Goal: Find contact information: Find contact information

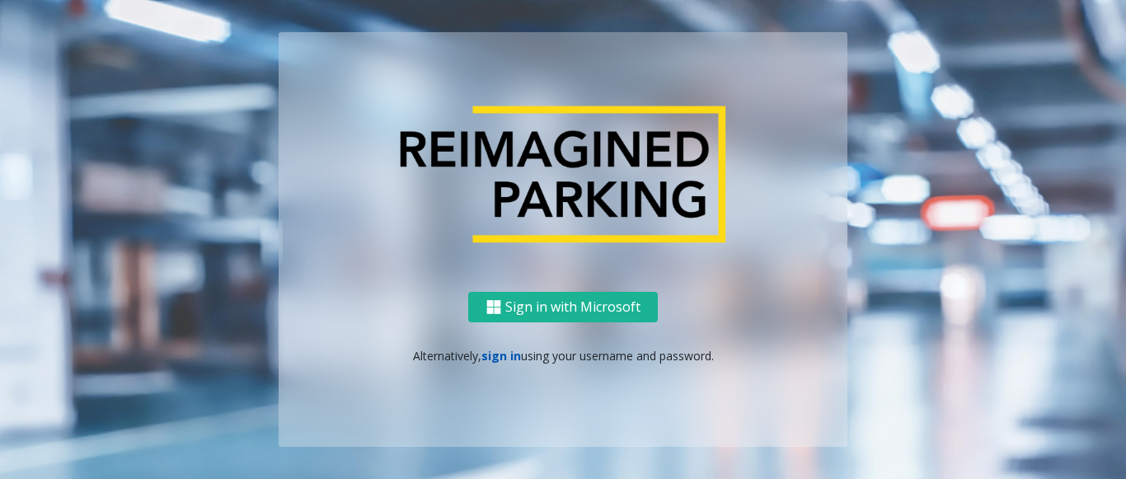
click at [491, 361] on link "sign in" at bounding box center [501, 356] width 40 height 16
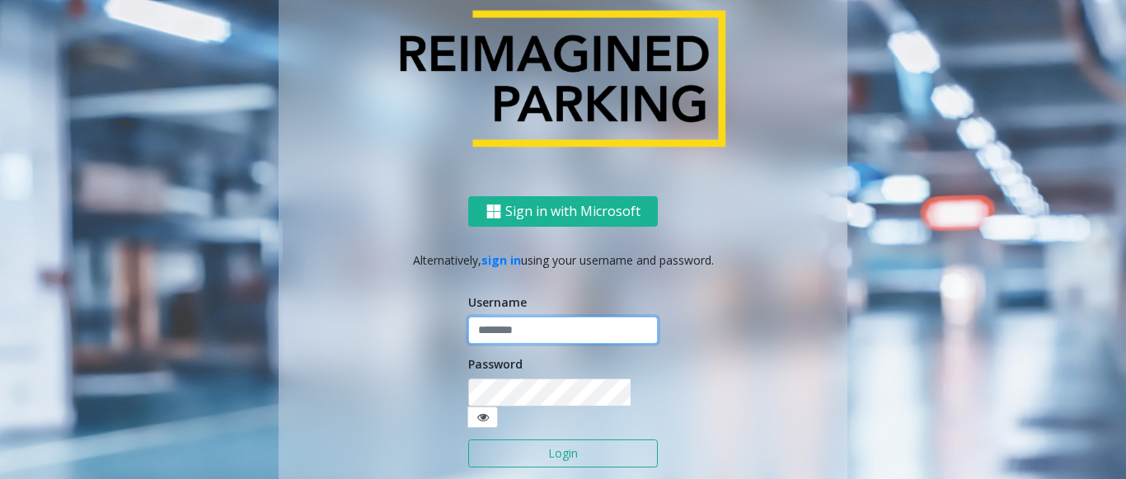
click at [495, 344] on input "text" at bounding box center [563, 330] width 190 height 28
paste input "*******"
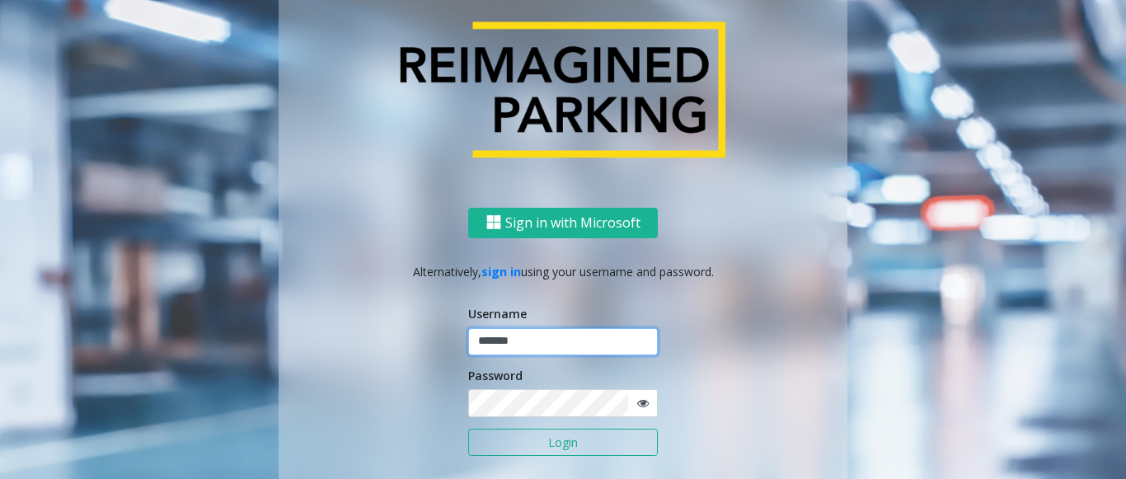
type input "*******"
click at [603, 442] on button "Login" at bounding box center [563, 442] width 190 height 28
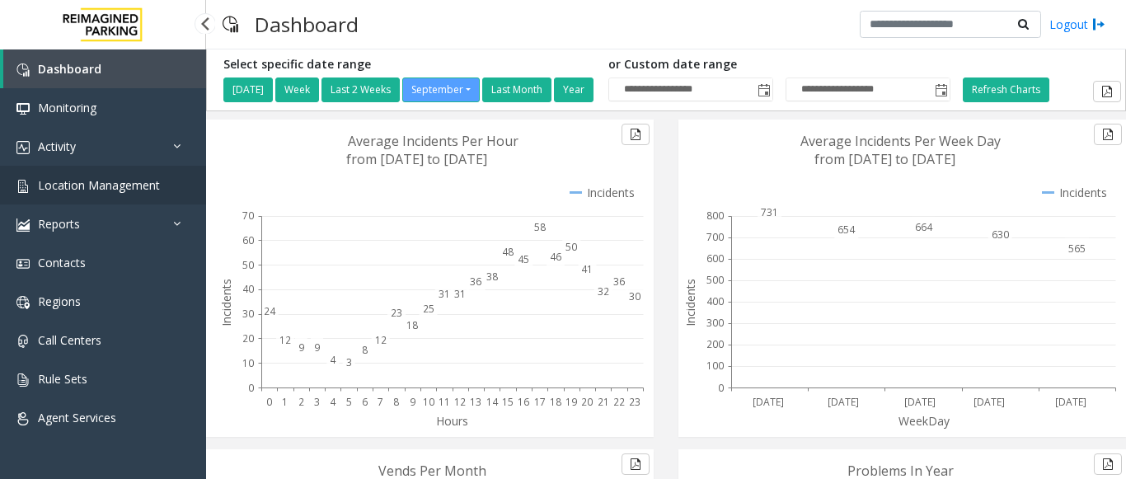
click at [83, 199] on link "Location Management" at bounding box center [103, 185] width 206 height 39
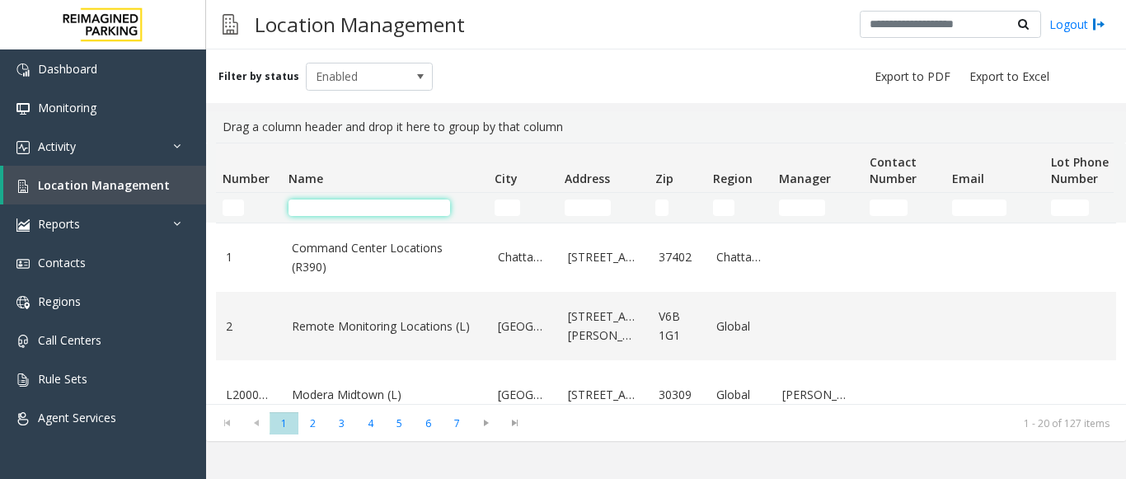
click at [335, 200] on input "Name Filter" at bounding box center [369, 207] width 162 height 16
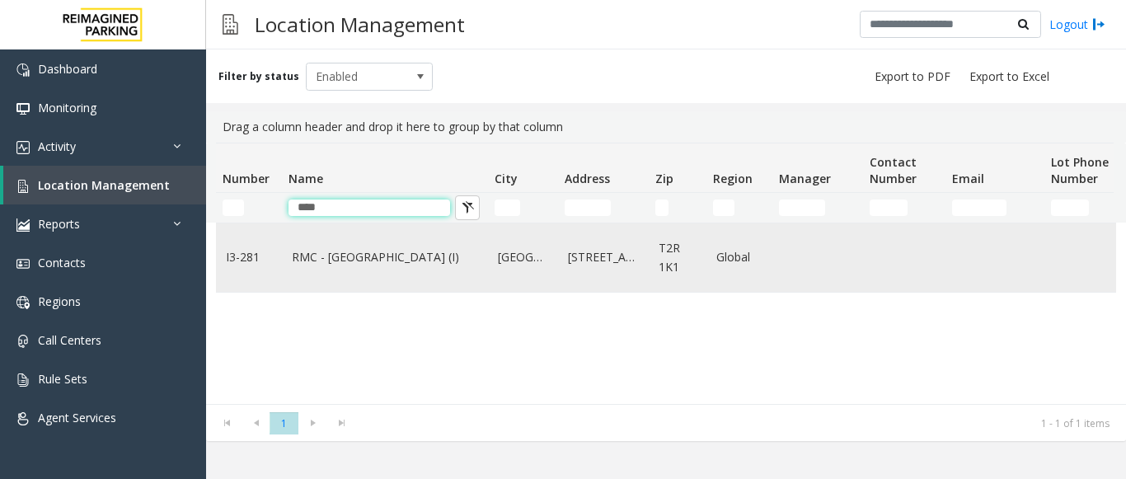
type input "****"
click at [388, 262] on link "RMC - Mount Royal Village (I)" at bounding box center [385, 257] width 186 height 18
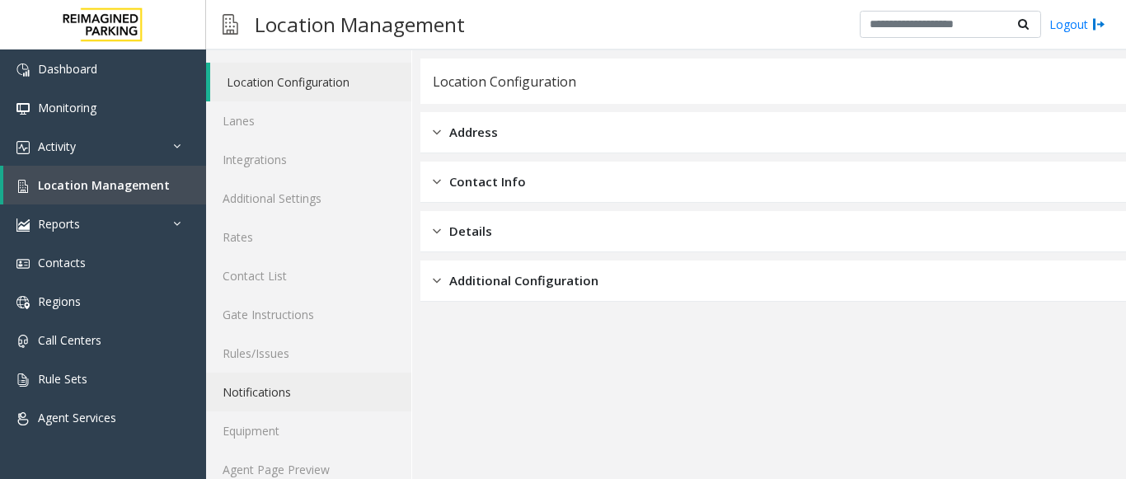
scroll to position [64, 0]
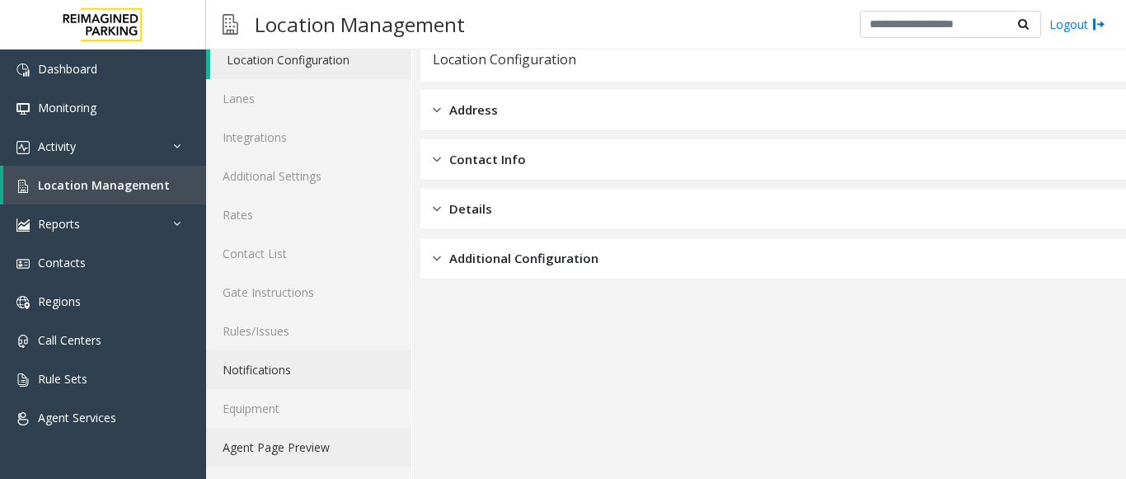
click at [262, 443] on link "Agent Page Preview" at bounding box center [308, 447] width 205 height 39
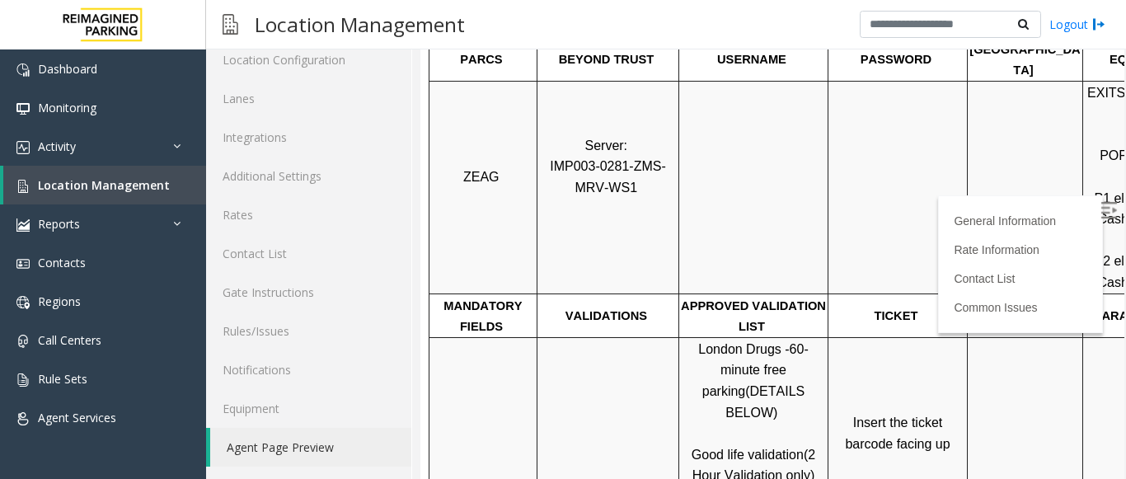
scroll to position [330, 0]
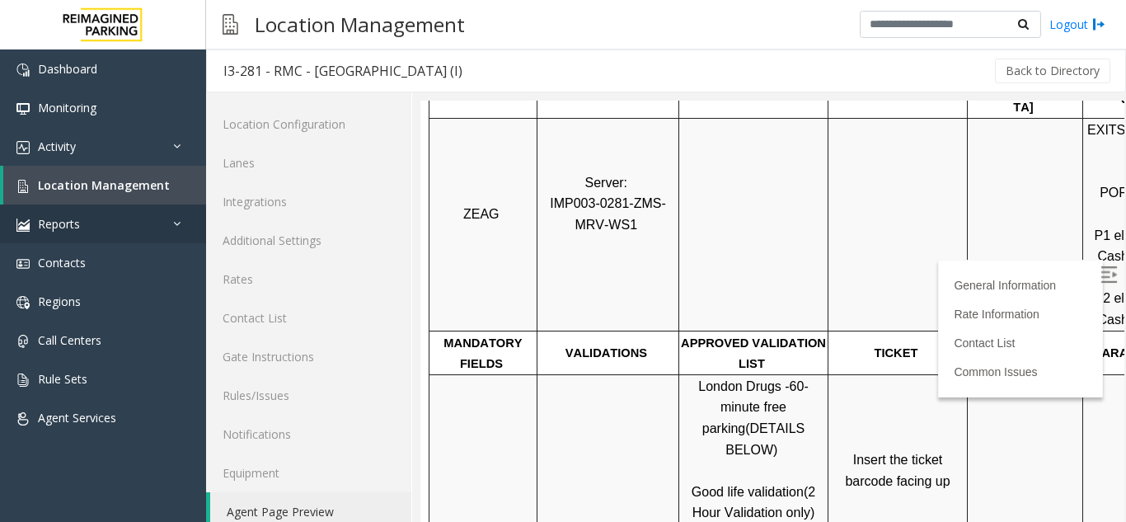
scroll to position [21, 0]
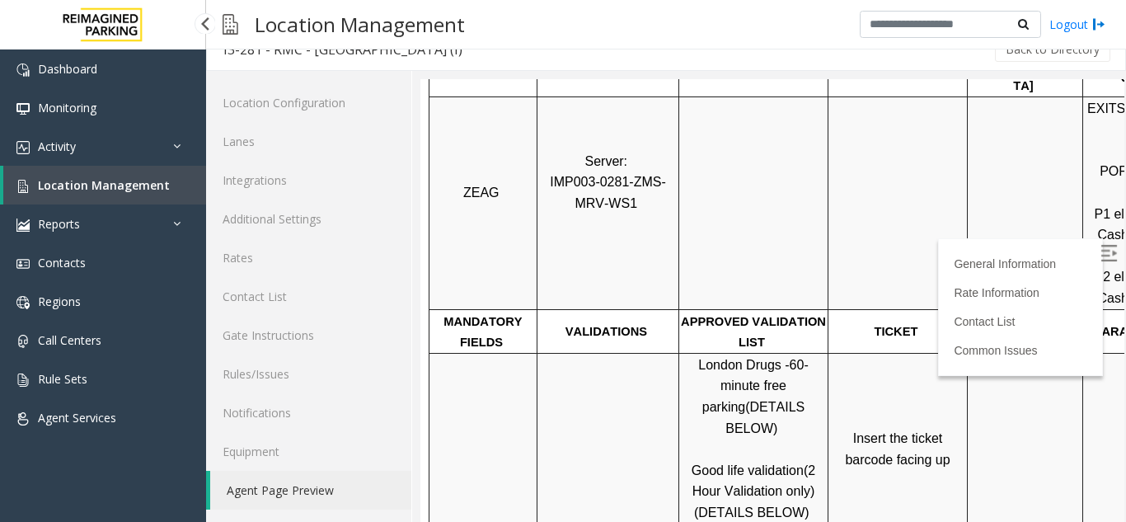
click at [141, 203] on link "Location Management" at bounding box center [104, 185] width 203 height 39
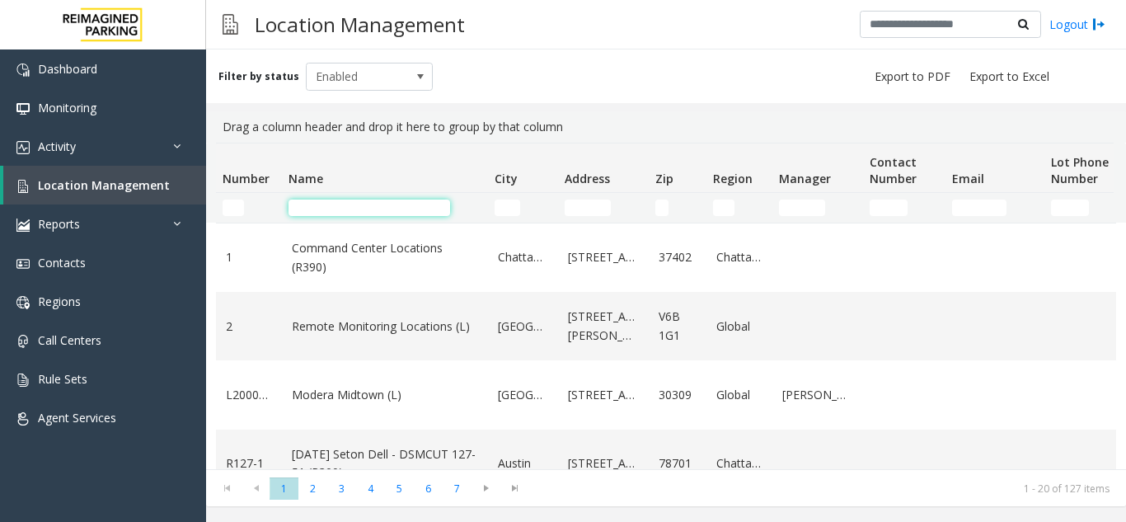
click at [371, 210] on input "Name Filter" at bounding box center [369, 207] width 162 height 16
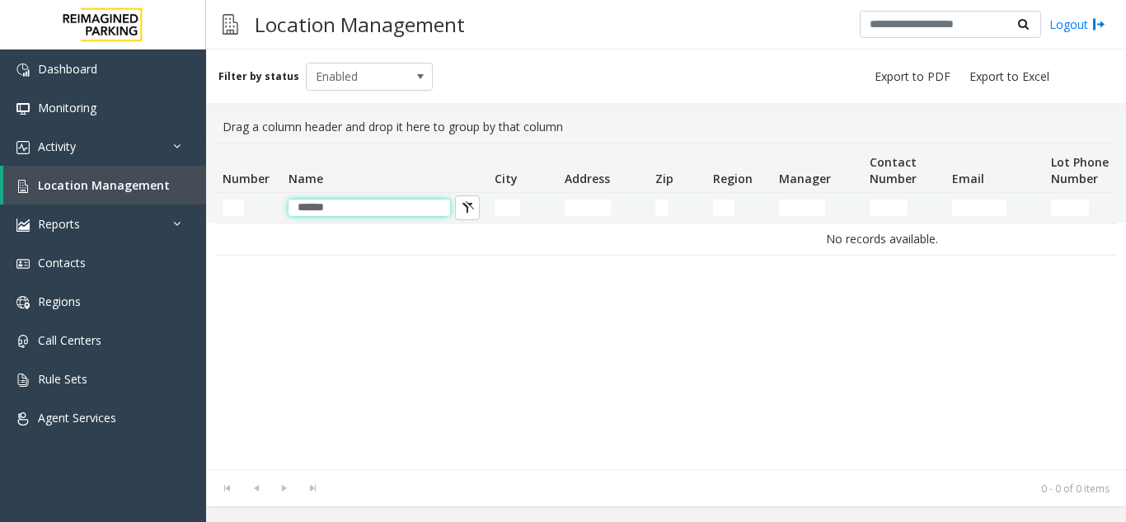
drag, startPoint x: 344, startPoint y: 217, endPoint x: 325, endPoint y: 217, distance: 18.1
click at [325, 217] on td "******" at bounding box center [385, 208] width 206 height 30
type input "******"
drag, startPoint x: 314, startPoint y: 217, endPoint x: 292, endPoint y: 216, distance: 22.3
click at [292, 216] on td "******" at bounding box center [385, 208] width 206 height 30
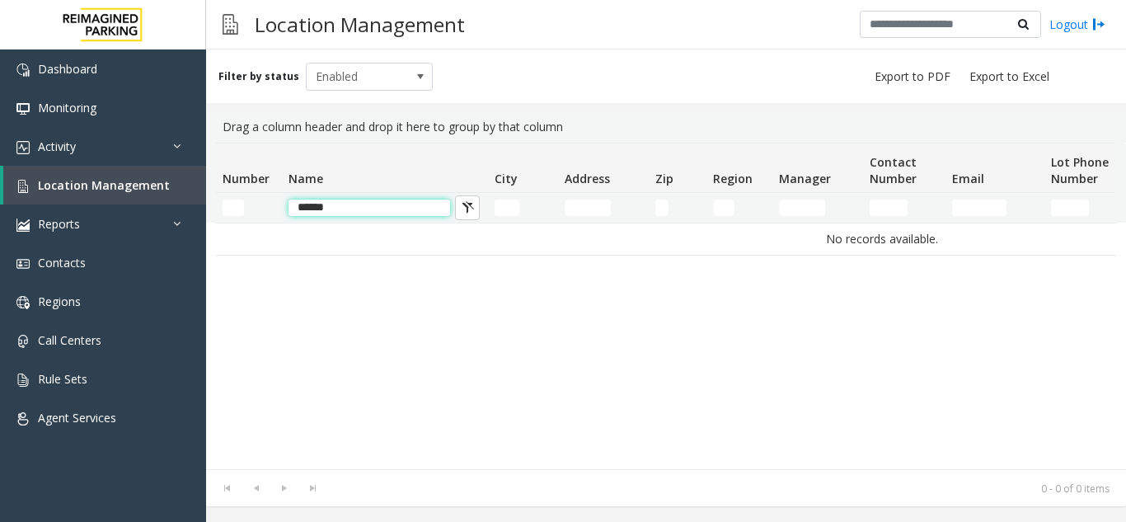
click at [295, 211] on input "******" at bounding box center [369, 207] width 162 height 16
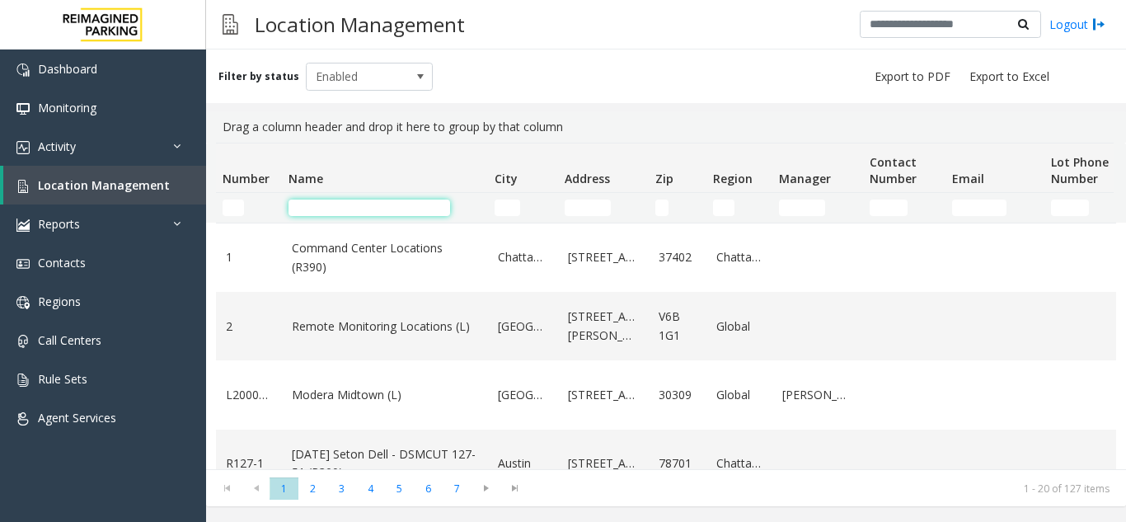
click at [307, 208] on input "Name Filter" at bounding box center [369, 207] width 162 height 16
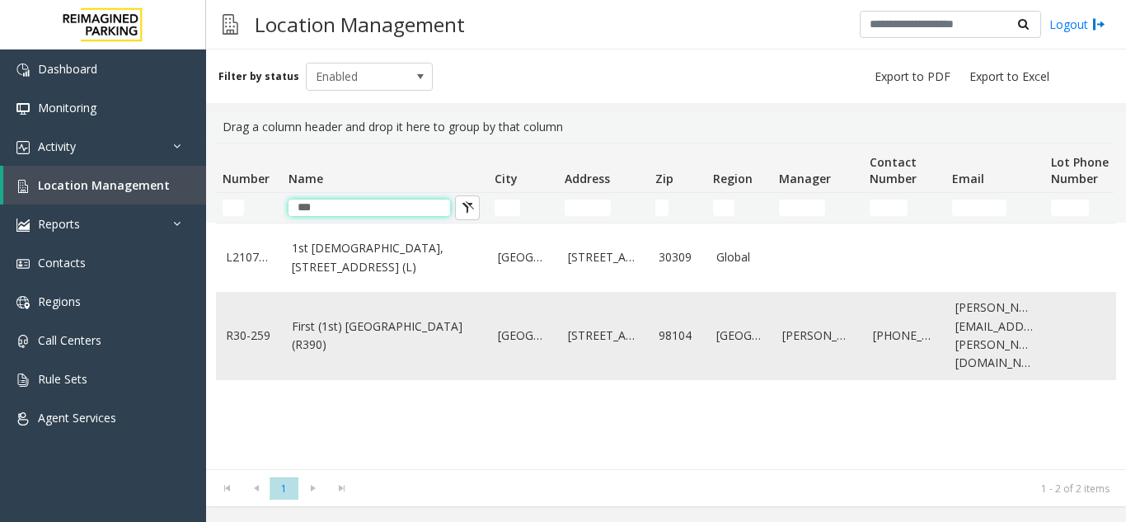
type input "***"
click at [372, 344] on link "First (1st) [GEOGRAPHIC_DATA] (R390)" at bounding box center [385, 335] width 186 height 37
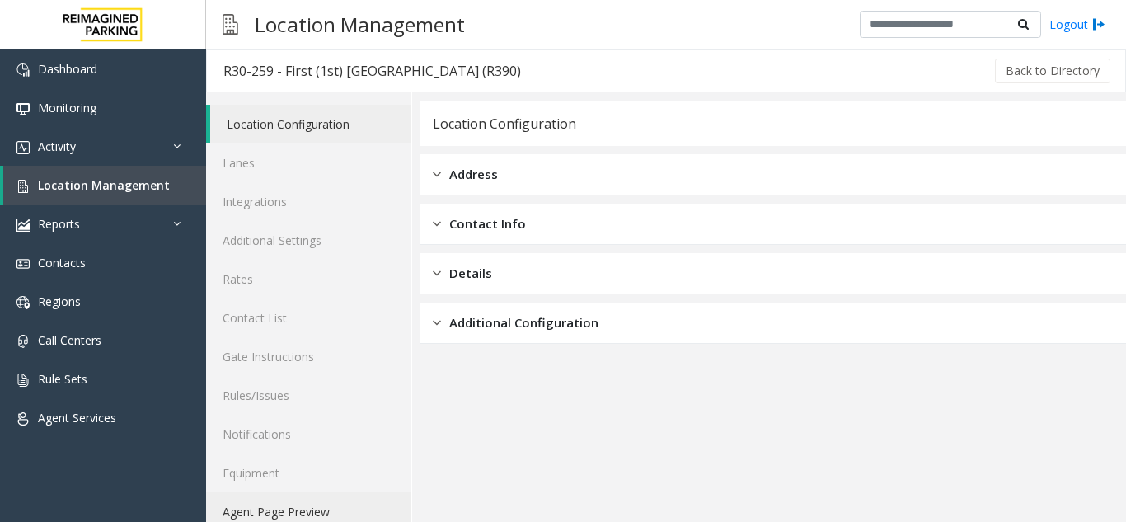
click at [288, 507] on link "Agent Page Preview" at bounding box center [308, 511] width 205 height 39
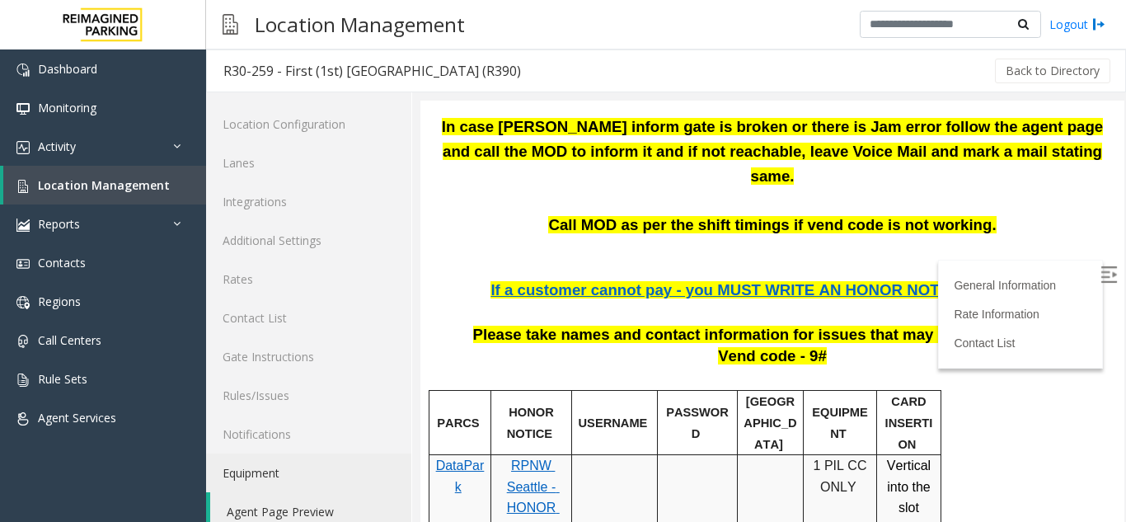
scroll to position [330, 0]
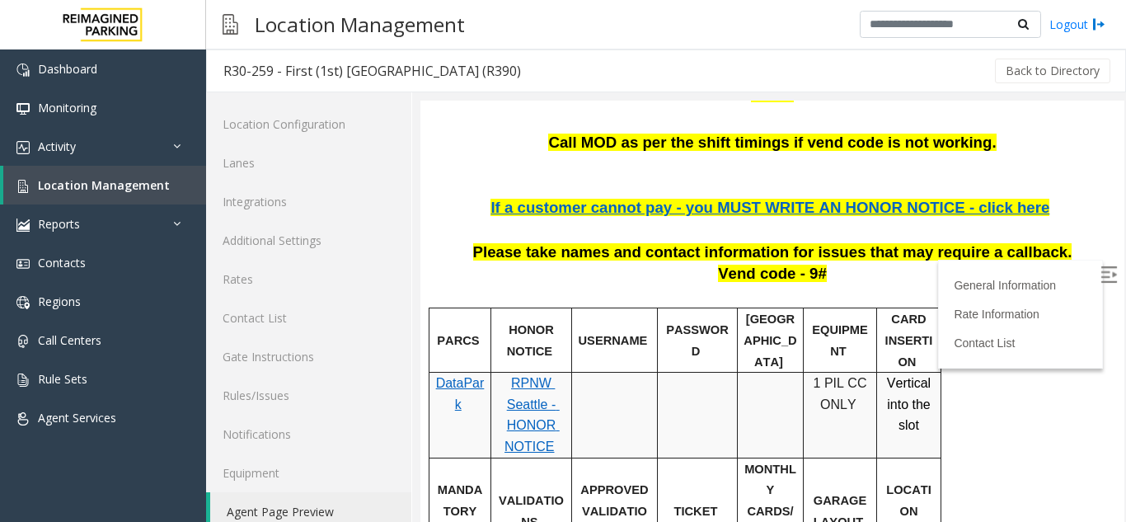
click at [1100, 276] on img at bounding box center [1108, 274] width 16 height 16
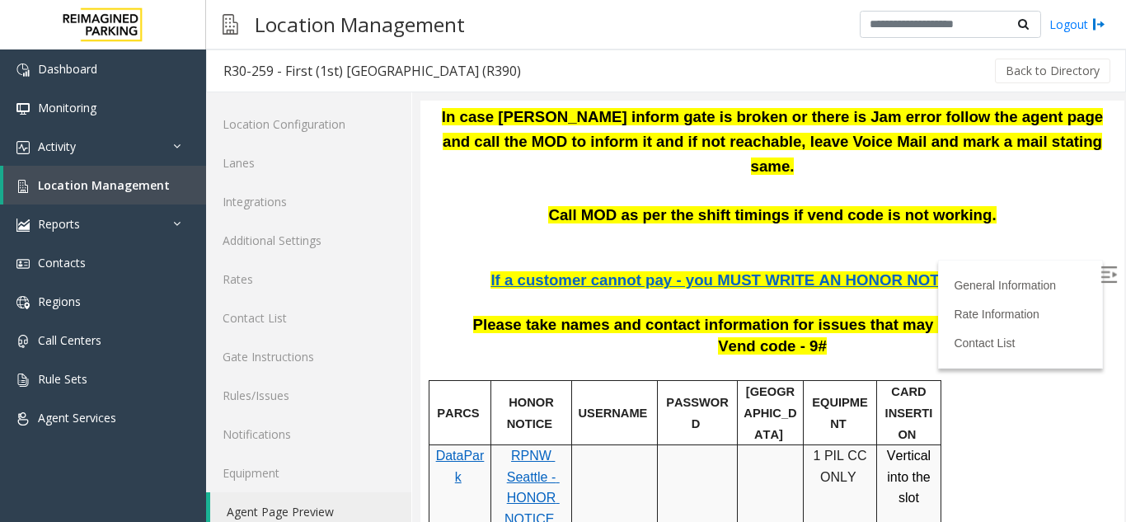
scroll to position [412, 0]
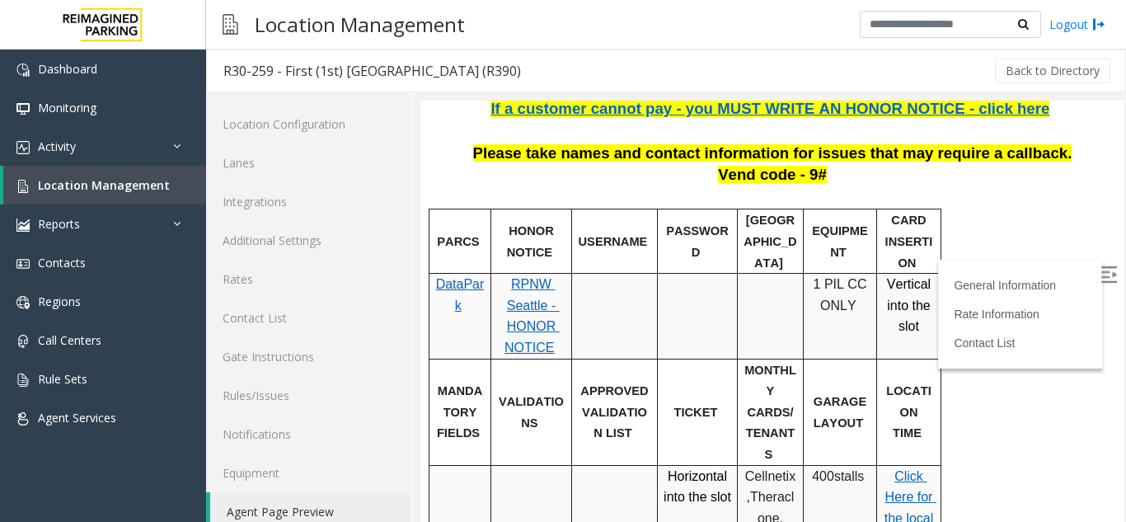
scroll to position [330, 0]
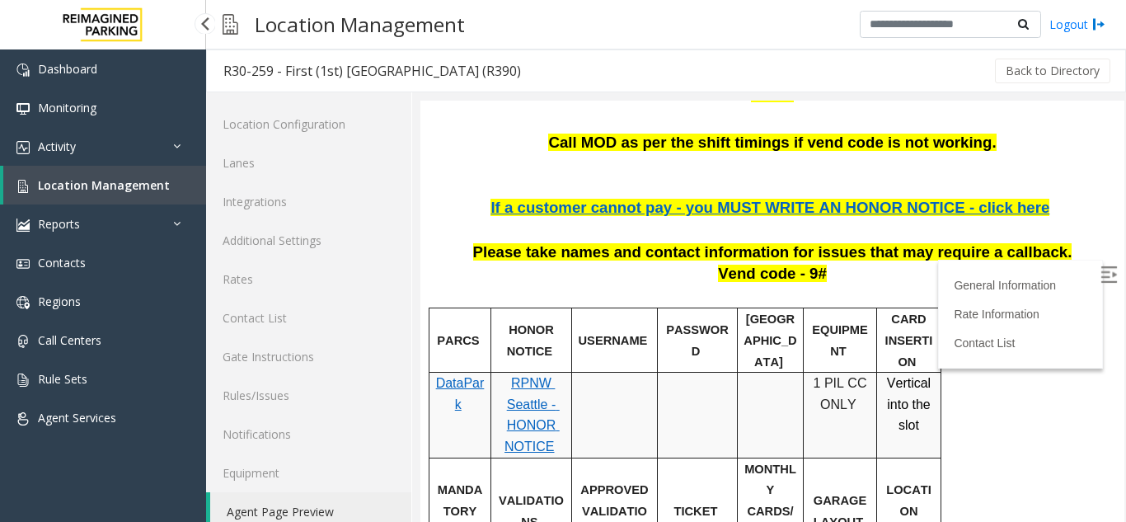
click at [95, 178] on span "Location Management" at bounding box center [104, 185] width 132 height 16
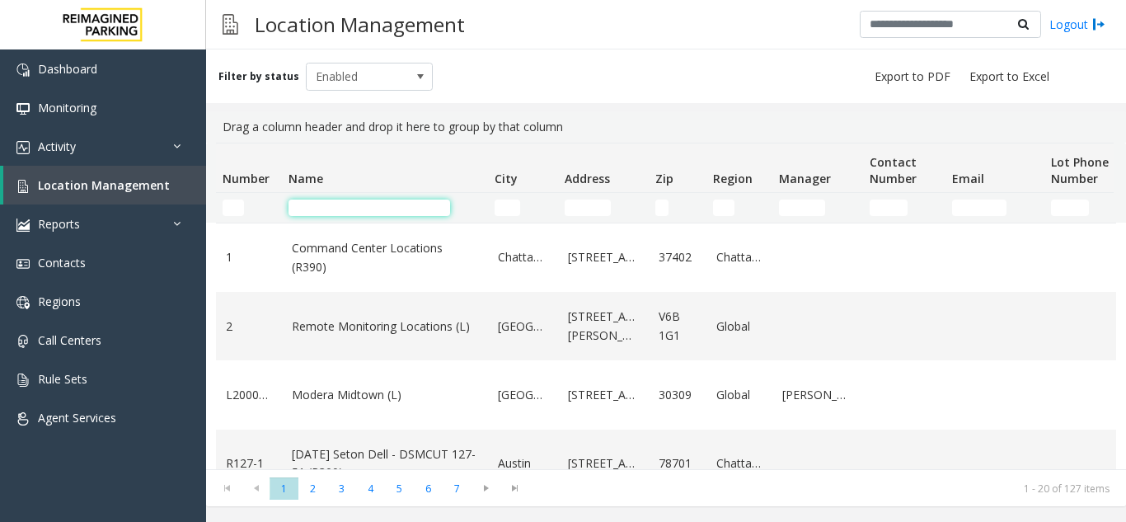
click at [338, 207] on input "Name Filter" at bounding box center [369, 207] width 162 height 16
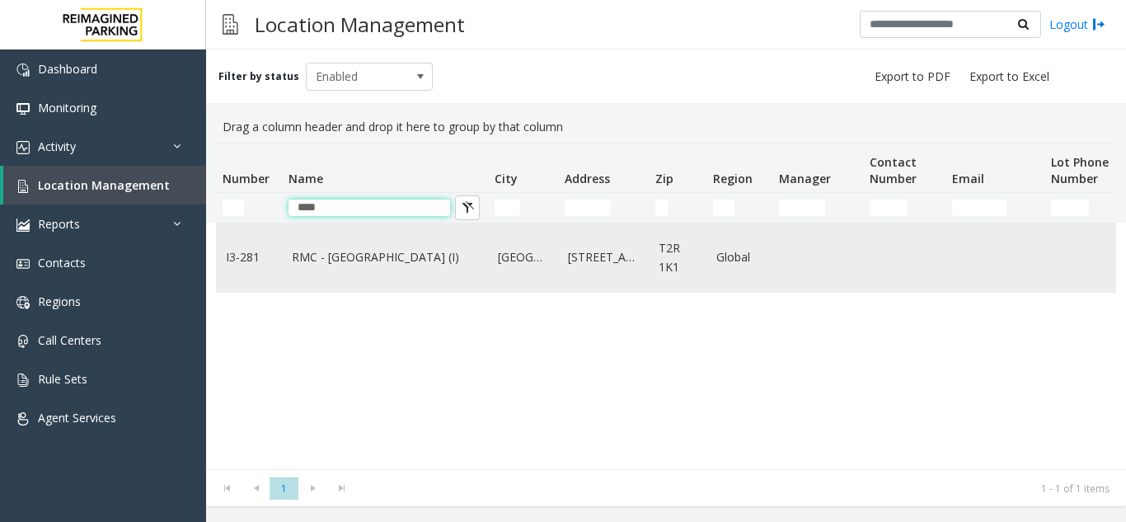
type input "****"
click at [378, 283] on td "RMC - Mount Royal Village (I)" at bounding box center [385, 257] width 206 height 68
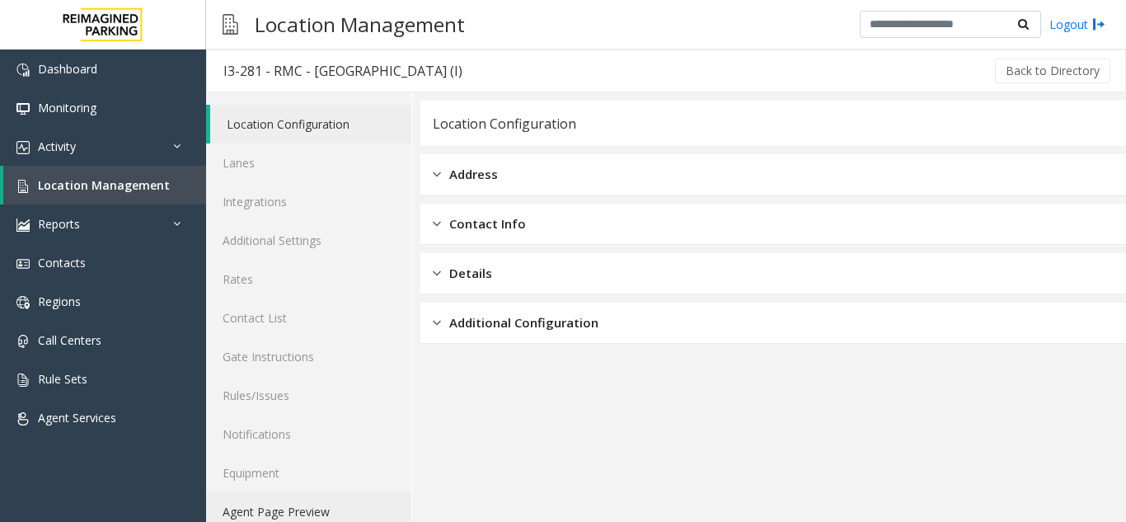
click at [335, 513] on link "Agent Page Preview" at bounding box center [308, 511] width 205 height 39
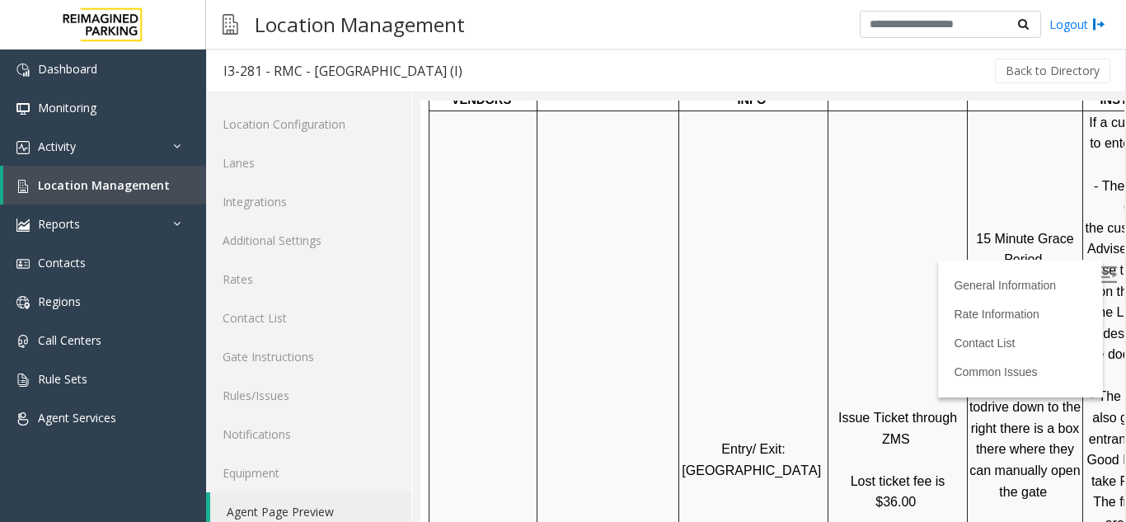
scroll to position [906, 0]
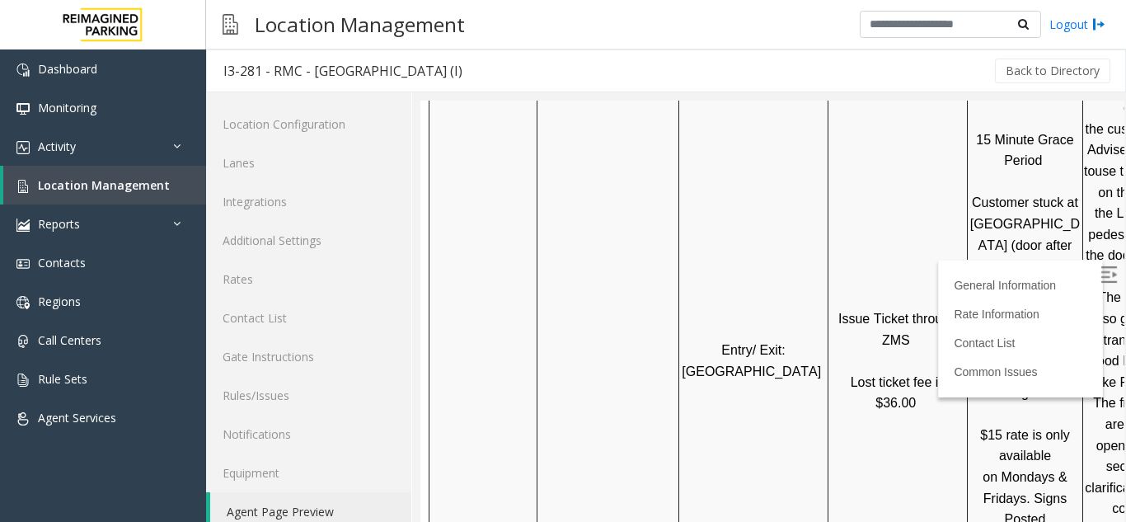
click at [827, 411] on div at bounding box center [828, 361] width 6 height 698
click at [1100, 269] on img at bounding box center [1108, 274] width 16 height 16
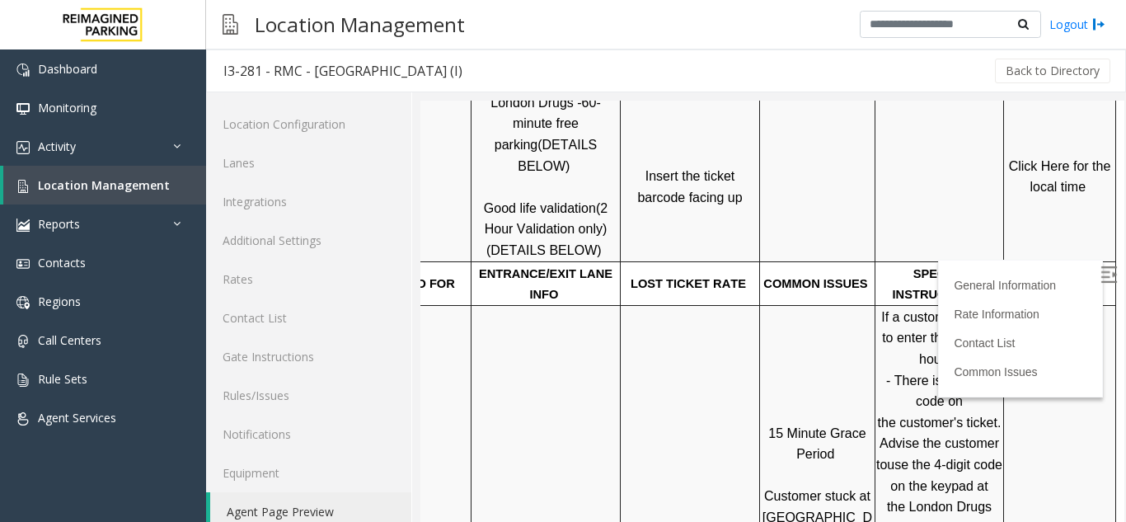
scroll to position [412, 232]
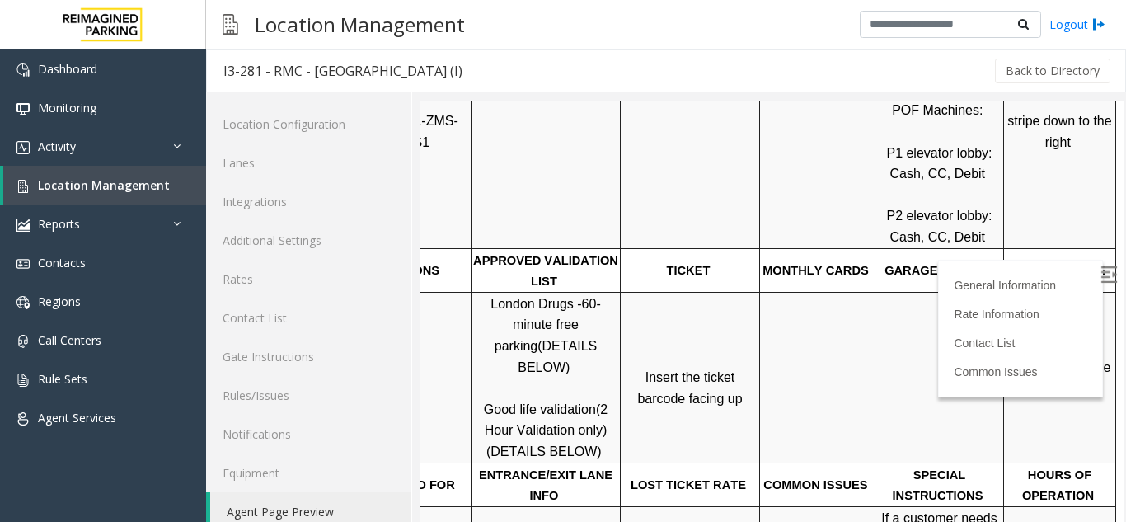
click at [1042, 360] on span "Click Here for the local time" at bounding box center [1061, 377] width 105 height 35
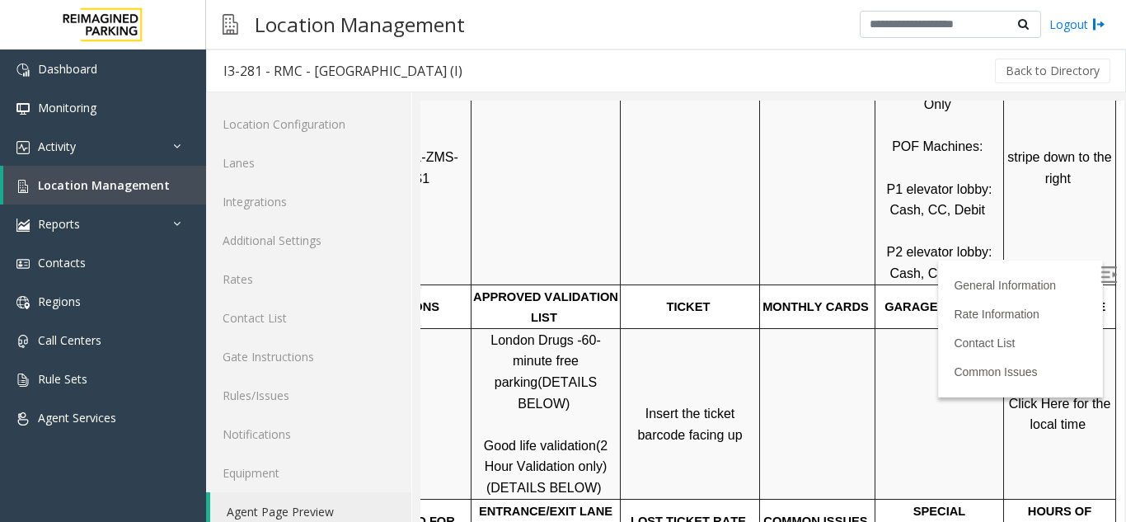
scroll to position [330, 232]
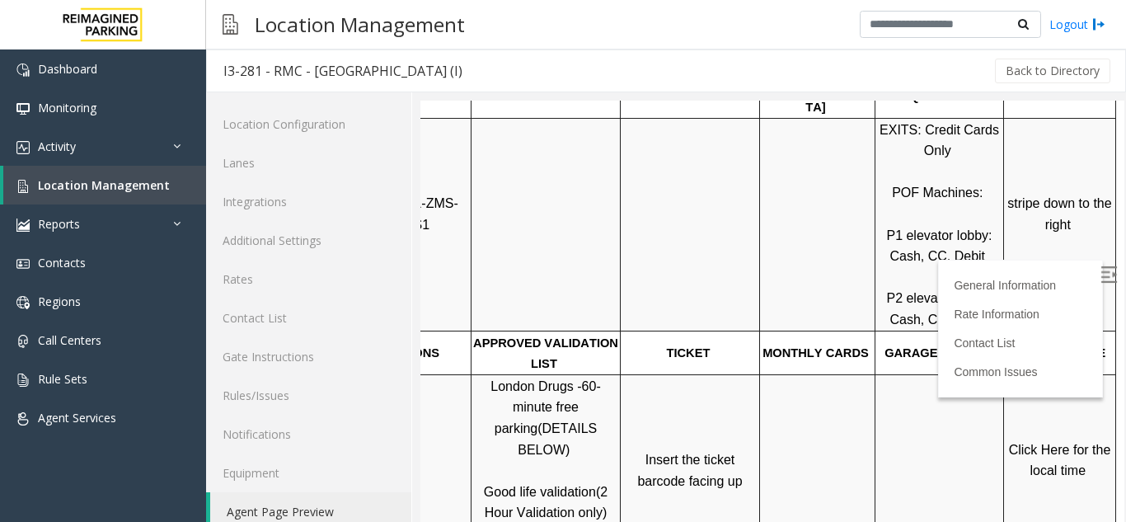
click at [591, 395] on p "London Drugs - 60-minute free parking (DETAILS BELOW) Good life validation (2 H…" at bounding box center [545, 460] width 147 height 169
drag, startPoint x: 463, startPoint y: 450, endPoint x: 510, endPoint y: 454, distance: 47.2
click at [510, 485] on span "Good life validation" at bounding box center [540, 492] width 112 height 14
copy span "Good life"
click at [119, 189] on span "Location Management" at bounding box center [104, 185] width 132 height 16
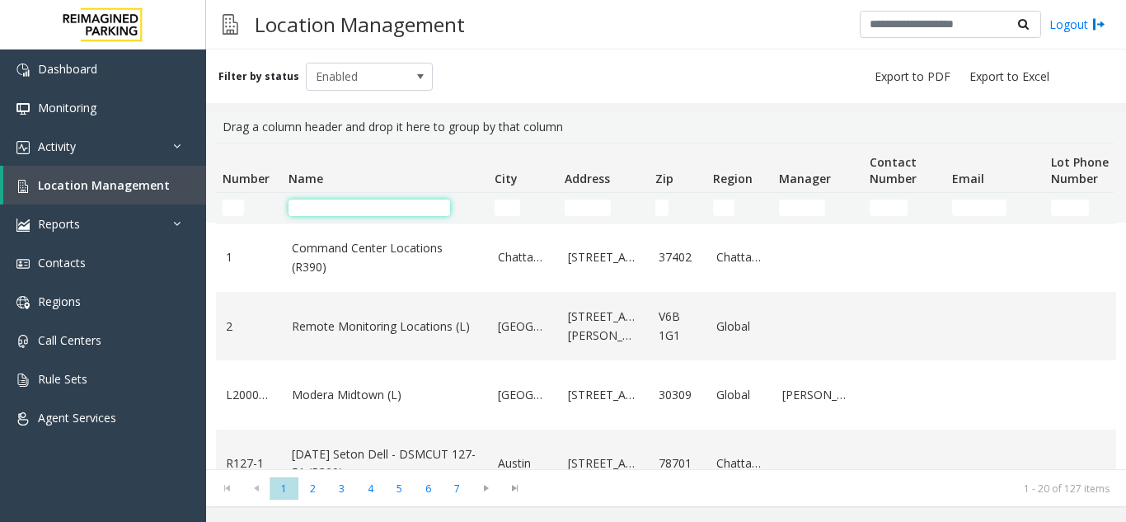
click at [314, 211] on input "Name Filter" at bounding box center [369, 207] width 162 height 16
click at [349, 213] on input "Name Filter" at bounding box center [369, 207] width 162 height 16
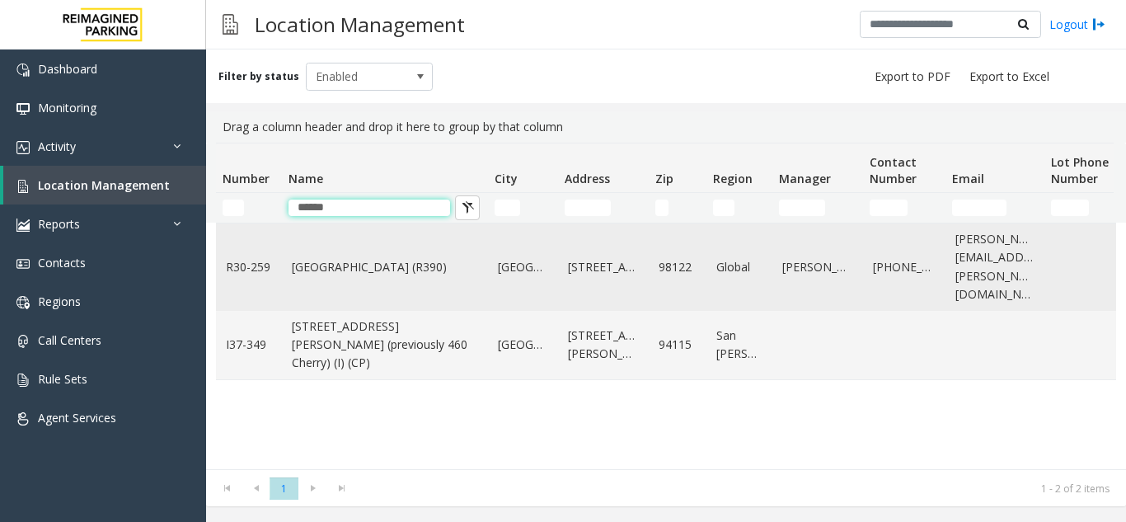
type input "******"
click at [424, 258] on link "Cherry Hill (R390)" at bounding box center [385, 267] width 186 height 18
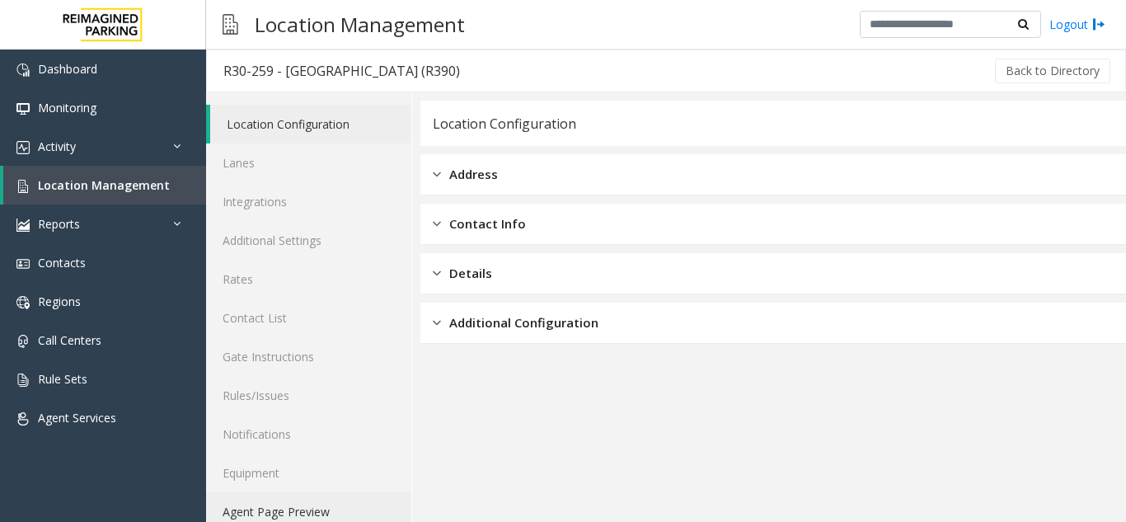
click at [302, 510] on link "Agent Page Preview" at bounding box center [308, 511] width 205 height 39
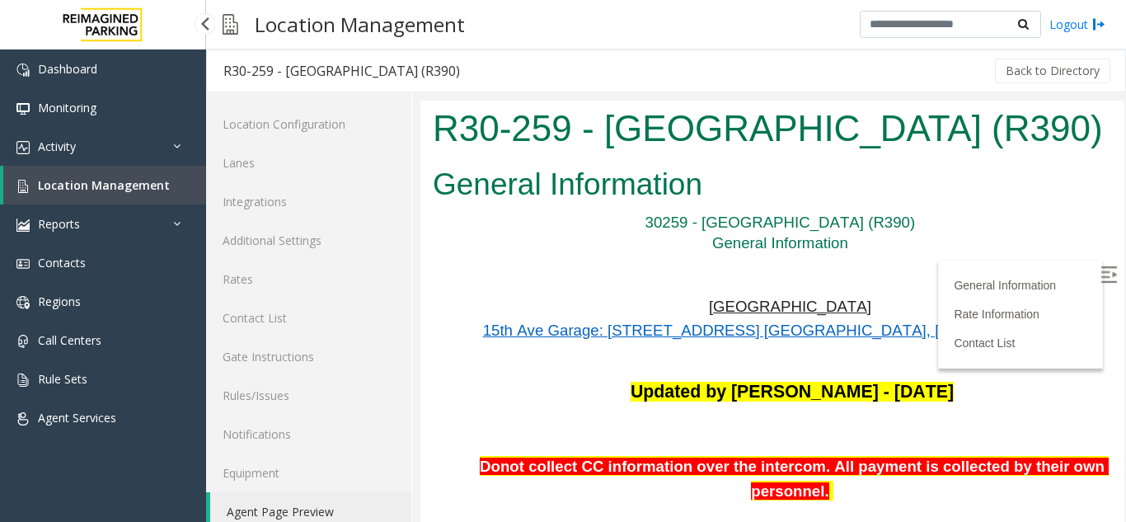
click at [128, 200] on link "Location Management" at bounding box center [104, 185] width 203 height 39
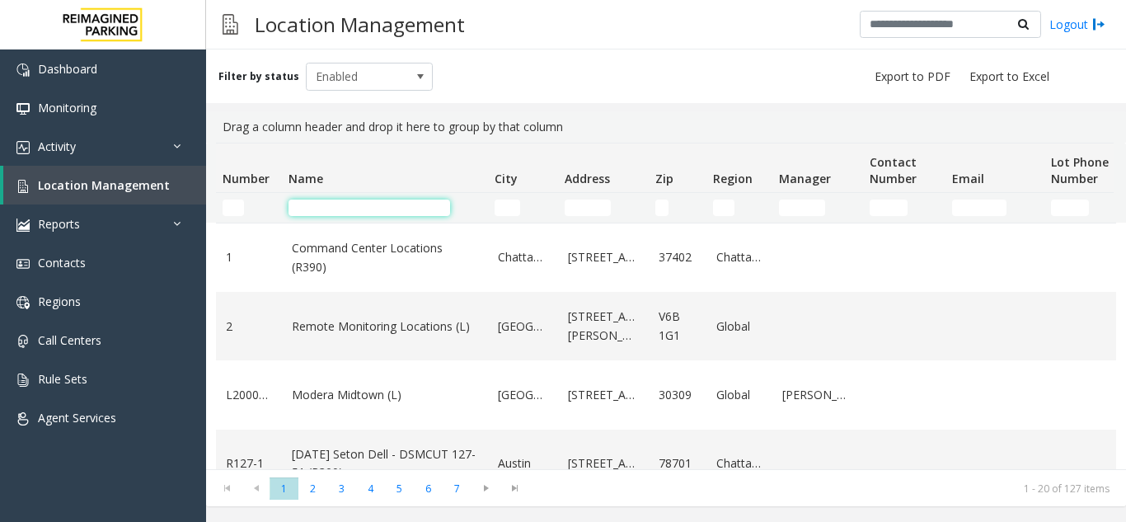
click at [348, 201] on input "Name Filter" at bounding box center [369, 207] width 162 height 16
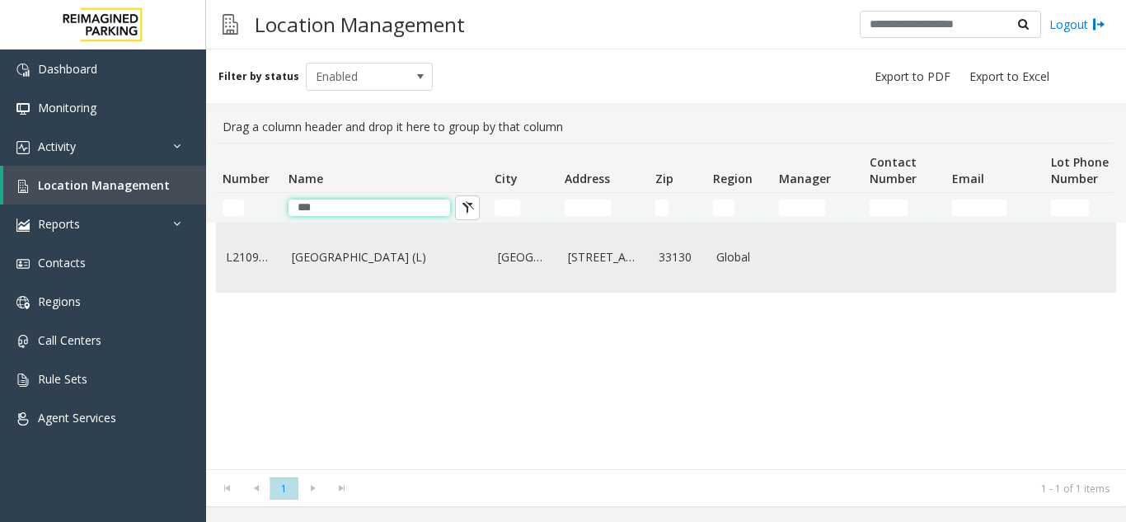
type input "***"
click at [391, 281] on td "Brickell City Centre (L)" at bounding box center [385, 257] width 206 height 68
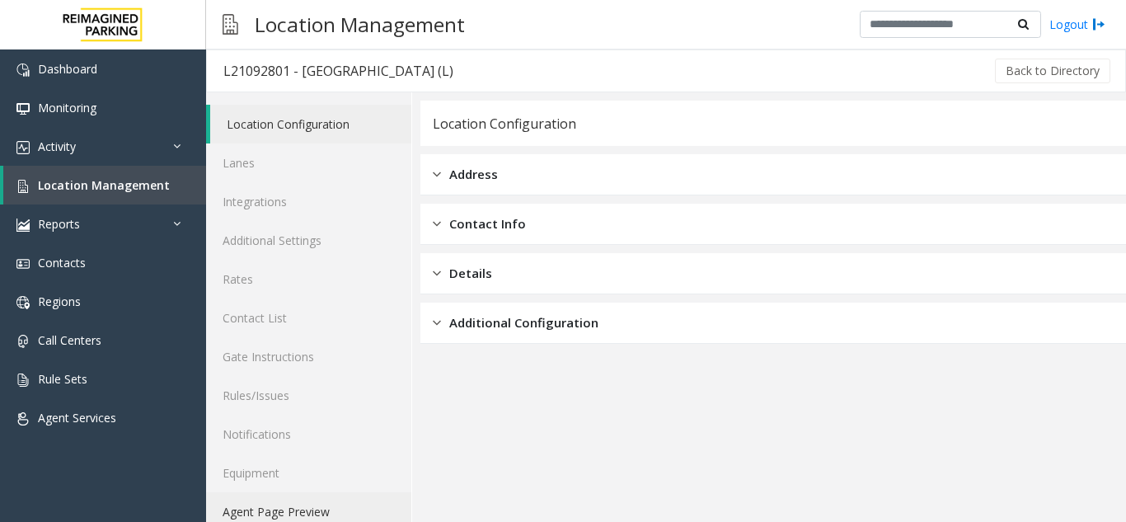
click at [297, 510] on link "Agent Page Preview" at bounding box center [308, 511] width 205 height 39
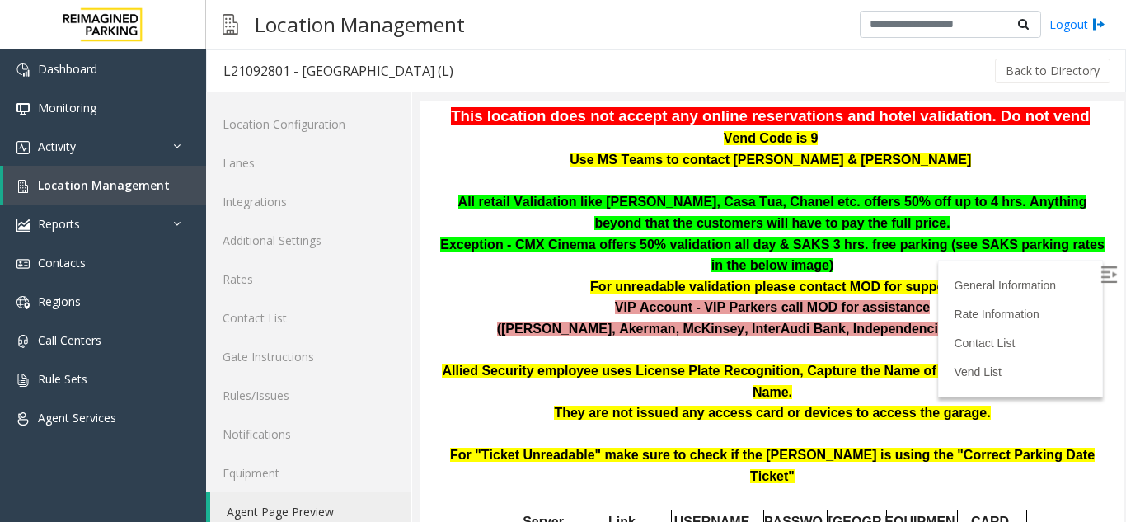
scroll to position [247, 0]
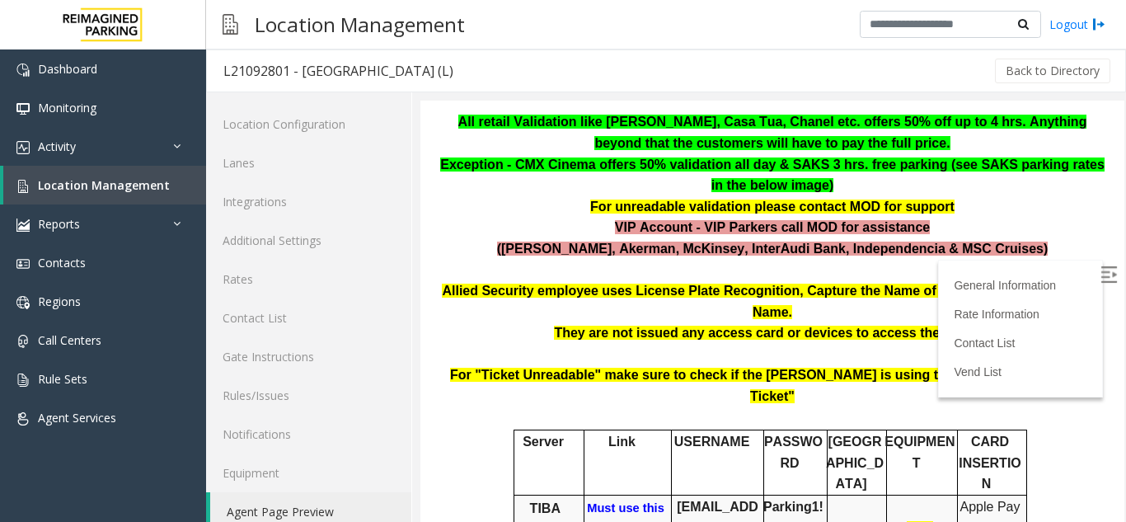
click at [622, 501] on b "Must use this link to get into server" at bounding box center [625, 526] width 82 height 50
drag, startPoint x: 742, startPoint y: 478, endPoint x: 658, endPoint y: 443, distance: 90.5
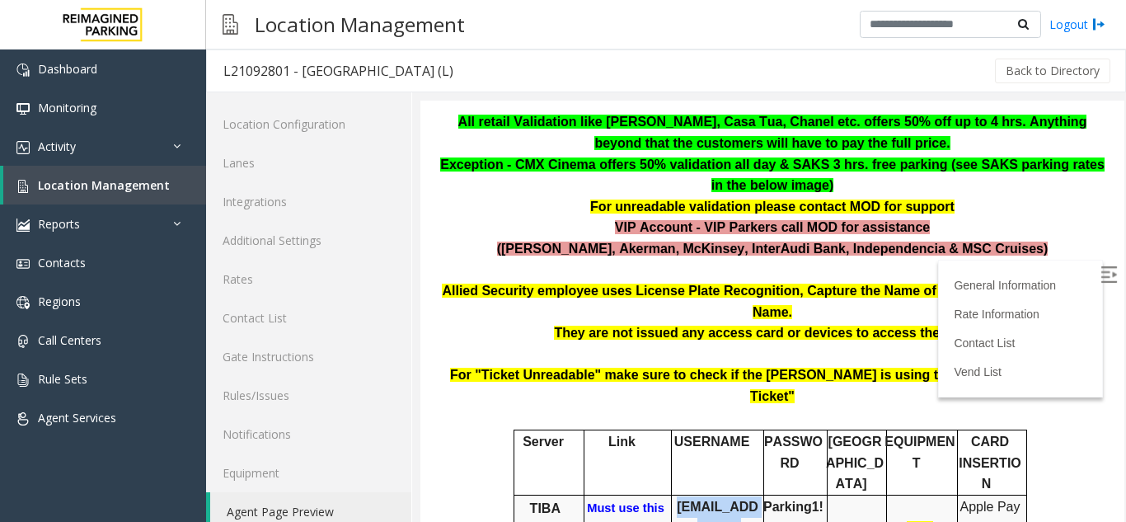
copy b "bccparking@reefparking.com"
drag, startPoint x: 803, startPoint y: 452, endPoint x: 777, endPoint y: 452, distance: 26.4
click at [777, 496] on p "Parking1!" at bounding box center [793, 506] width 65 height 21
drag, startPoint x: 756, startPoint y: 446, endPoint x: 806, endPoint y: 443, distance: 50.3
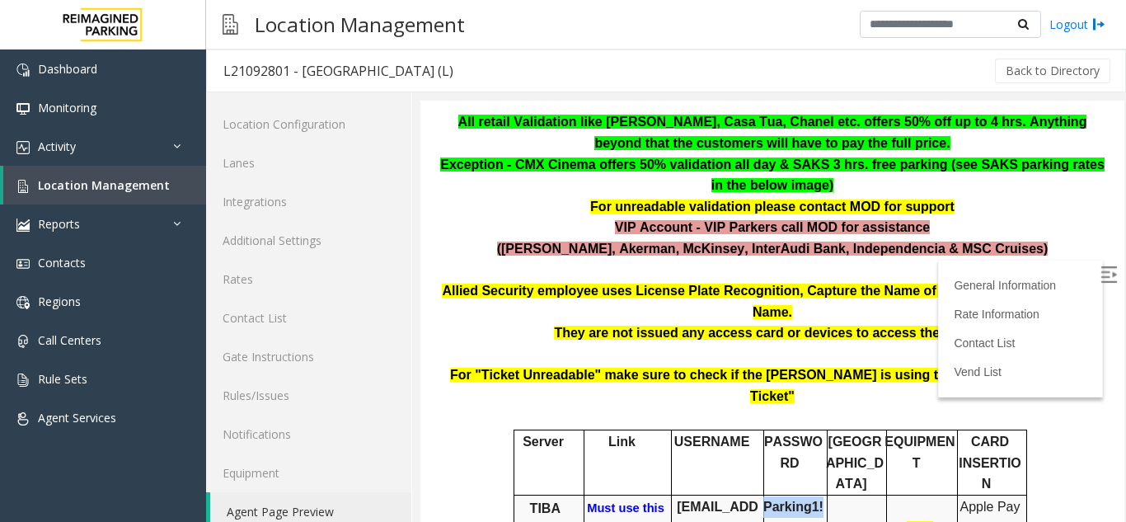
click at [806, 496] on p "Parking1!" at bounding box center [793, 506] width 65 height 21
copy b "Parking1!"
